Goal: Check status

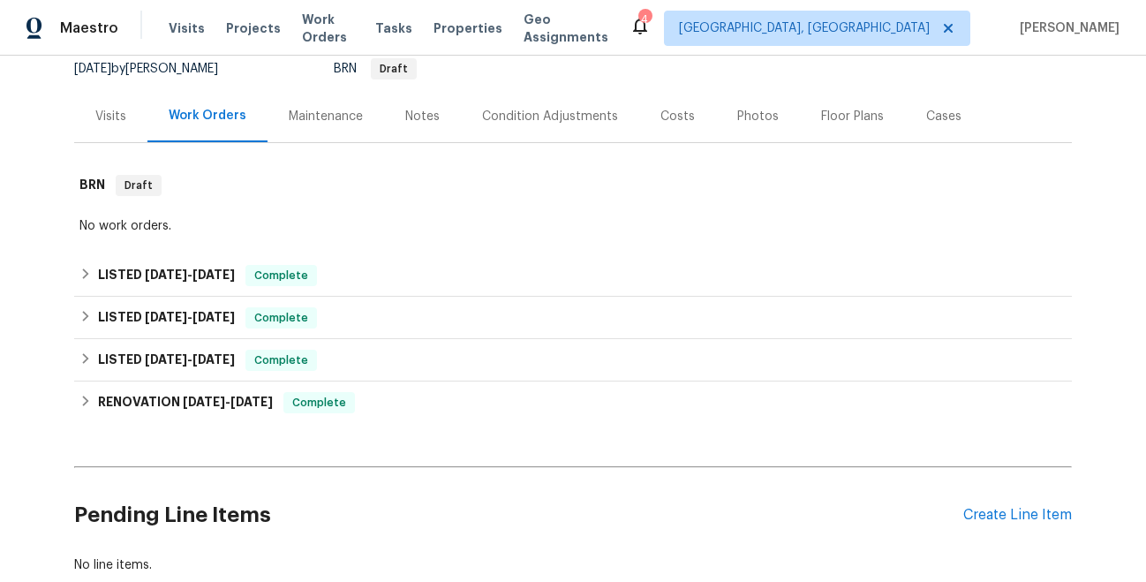
scroll to position [181, 0]
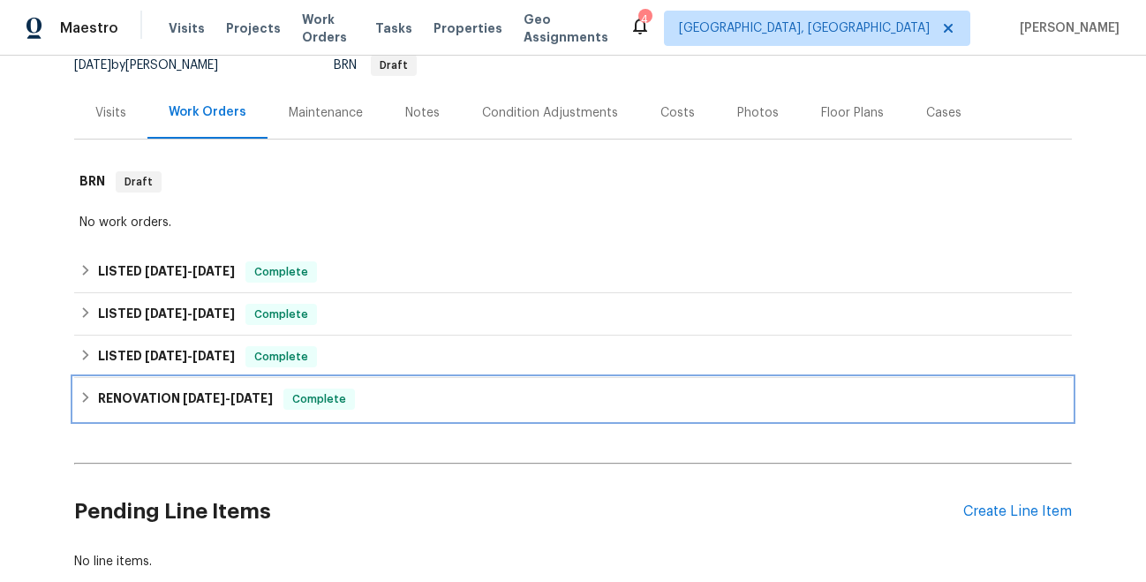
click at [262, 393] on span "[DATE]" at bounding box center [251, 398] width 42 height 12
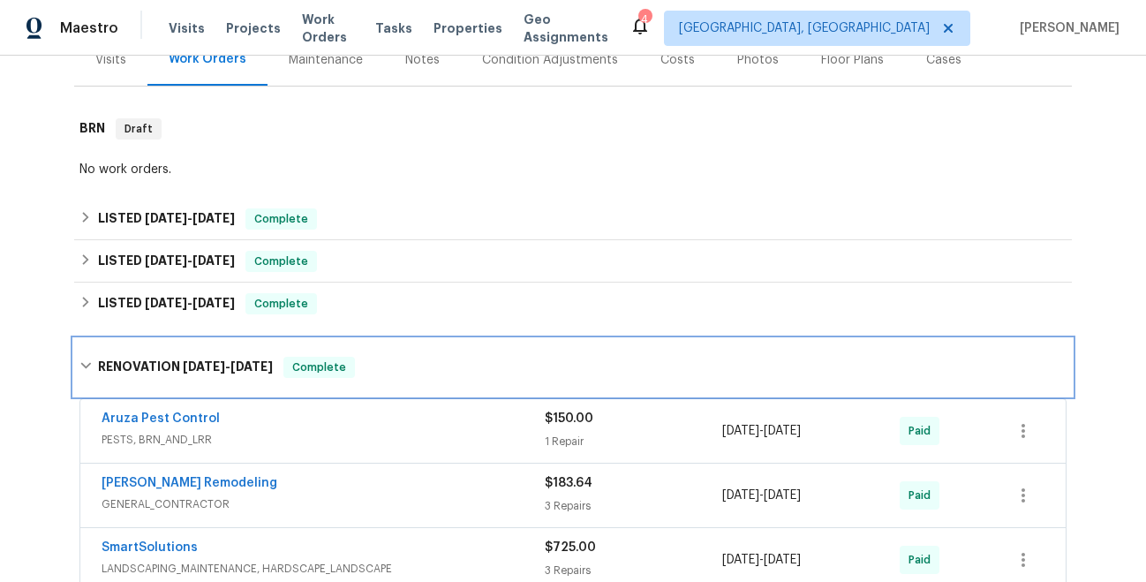
scroll to position [203, 0]
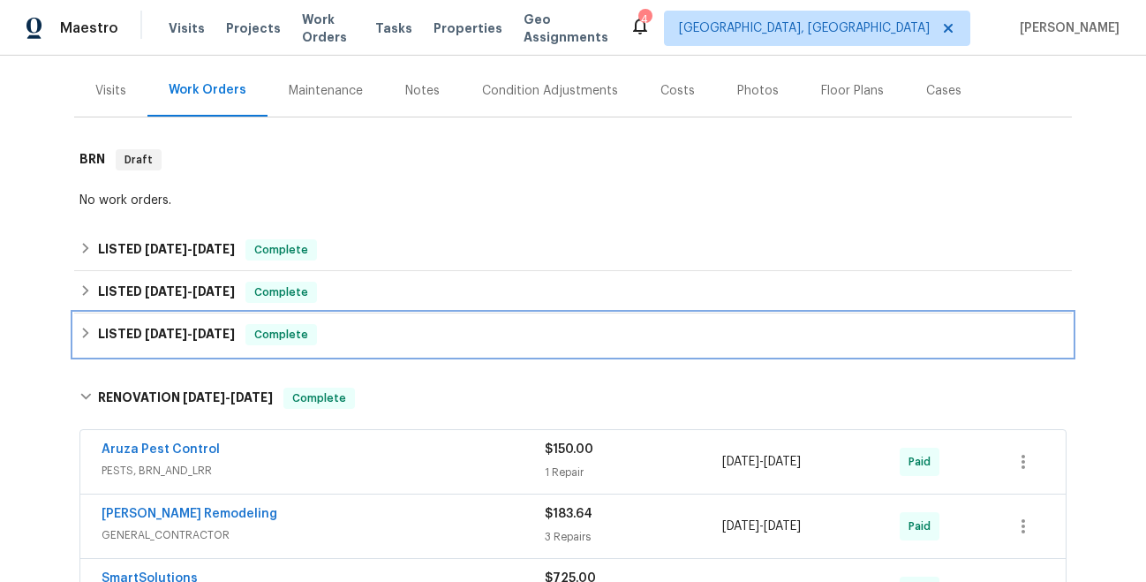
click at [193, 335] on span "[DATE] - [DATE]" at bounding box center [190, 333] width 90 height 12
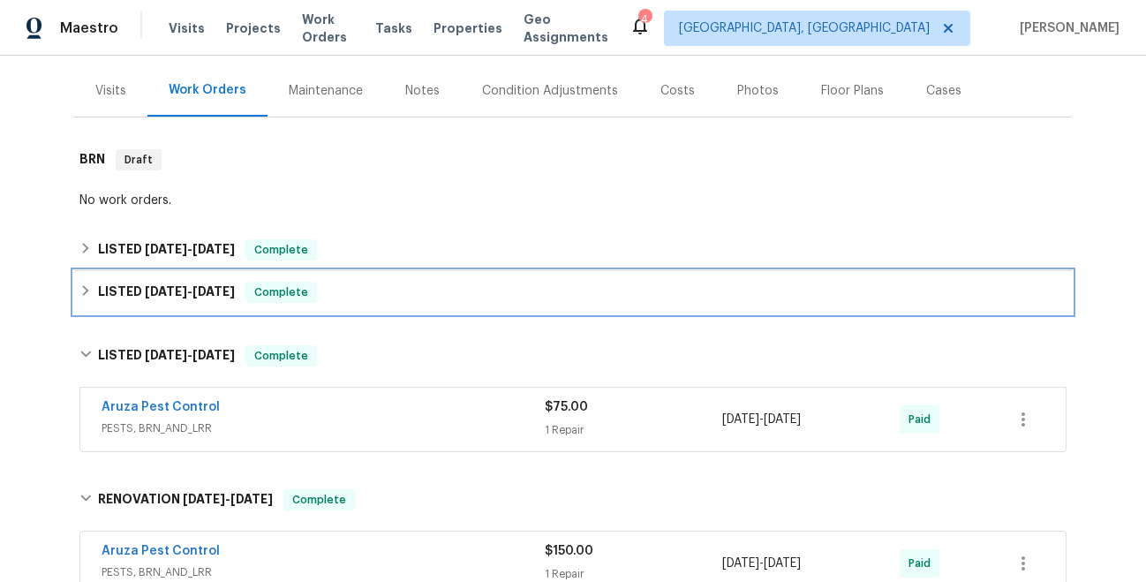
click at [217, 293] on span "[DATE]" at bounding box center [213, 291] width 42 height 12
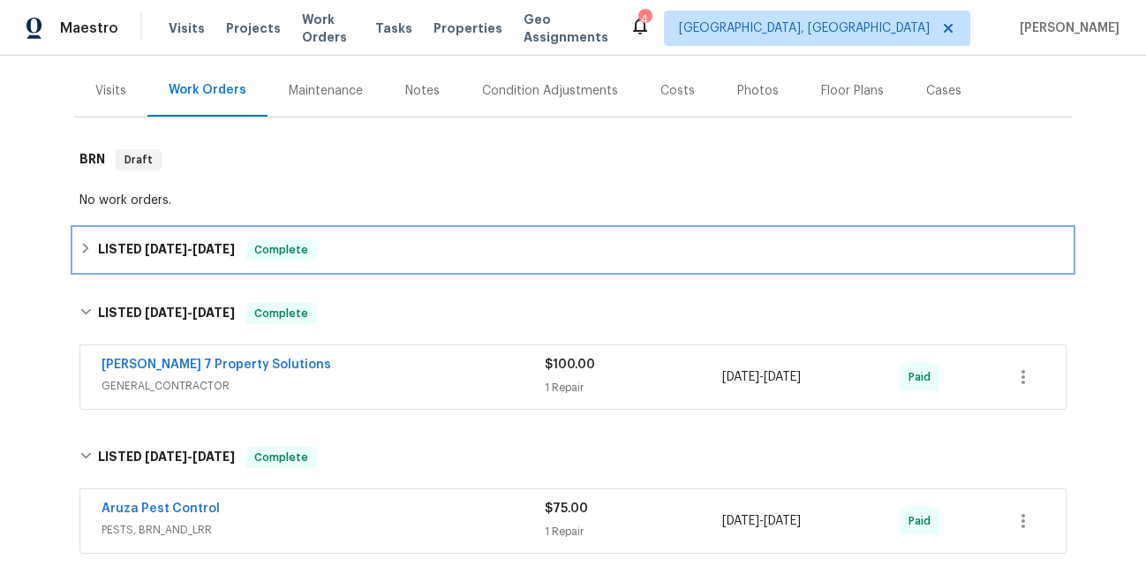
click at [192, 252] on span "[DATE] - [DATE]" at bounding box center [190, 249] width 90 height 12
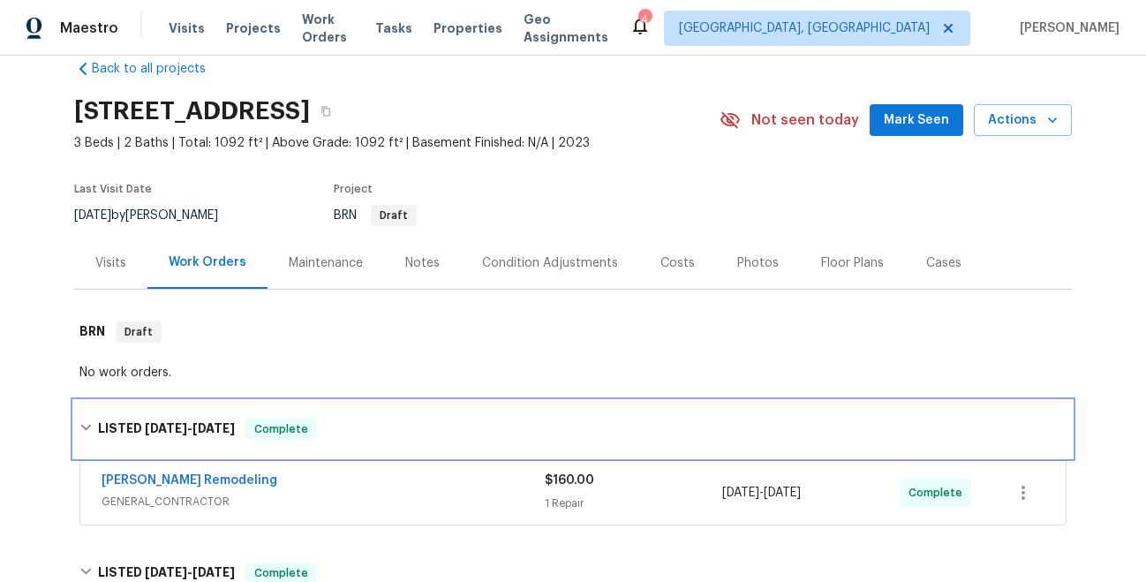
scroll to position [0, 0]
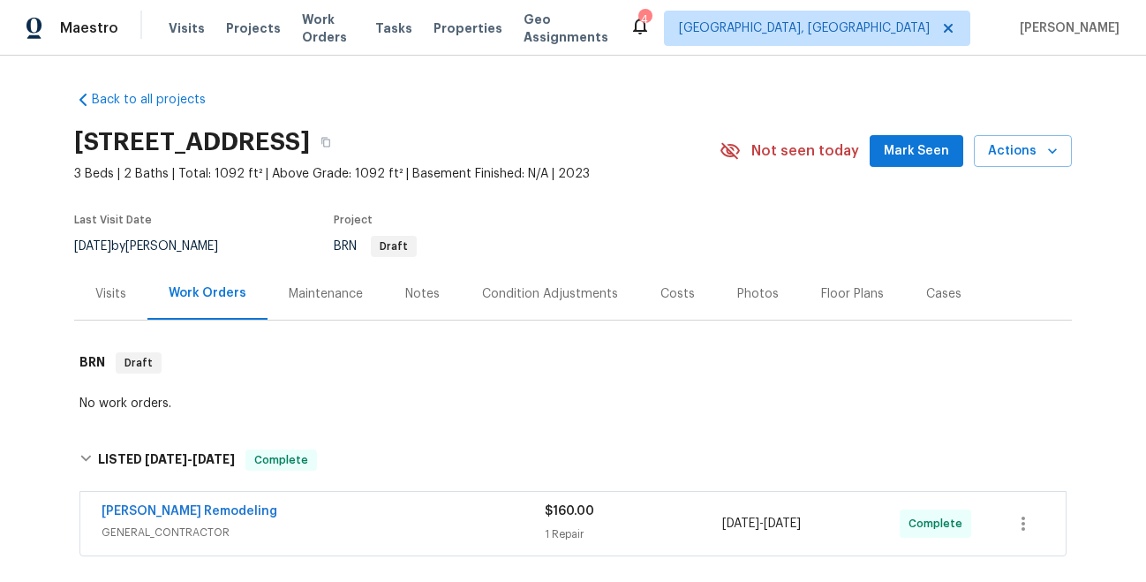
click at [112, 291] on div "Visits" at bounding box center [110, 294] width 31 height 18
